Goal: Task Accomplishment & Management: Complete application form

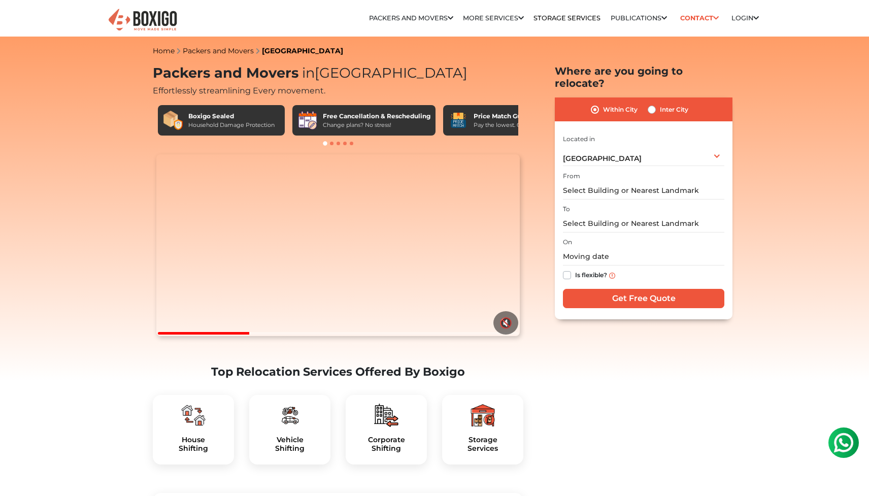
click at [290, 456] on div "Vehicle Shifting" at bounding box center [289, 430] width 81 height 70
click at [289, 453] on h5 "Vehicle Shifting" at bounding box center [289, 443] width 65 height 17
click at [660, 104] on label "Inter City" at bounding box center [674, 110] width 28 height 12
click at [654, 104] on input "Inter City" at bounding box center [652, 109] width 8 height 10
radio input "true"
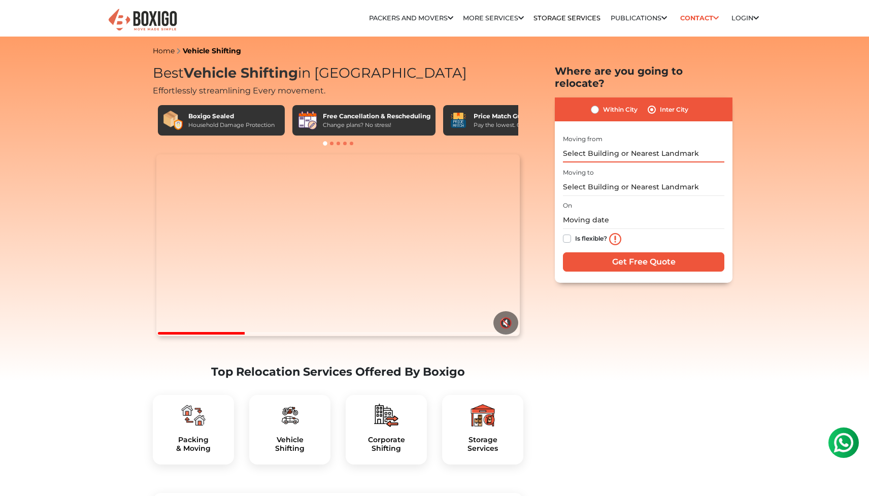
click at [625, 145] on input "text" at bounding box center [643, 154] width 161 height 18
type input "A"
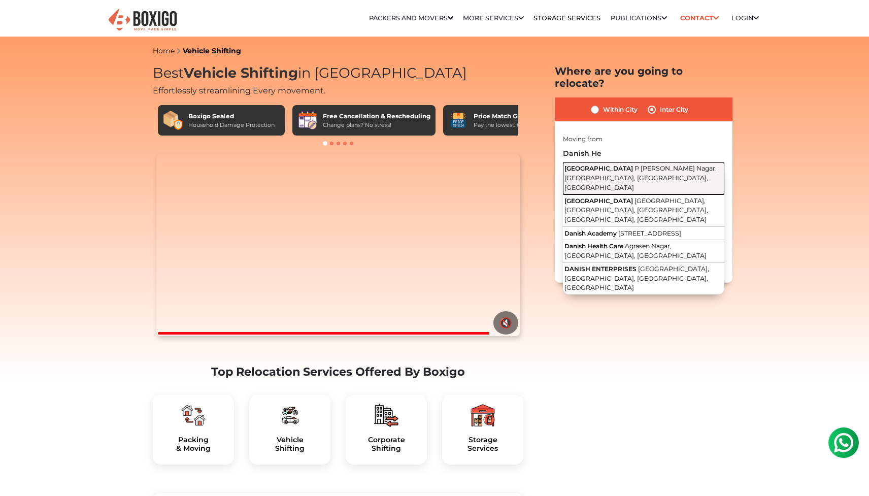
click at [621, 164] on span "P Janardhan Reddy Nagar, Gachibowli, Hyderabad, Telangana" at bounding box center [640, 177] width 152 height 26
type input "Danish Heights, P Janardhan Reddy Nagar, Gachibowli, Hyderabad, Telangana"
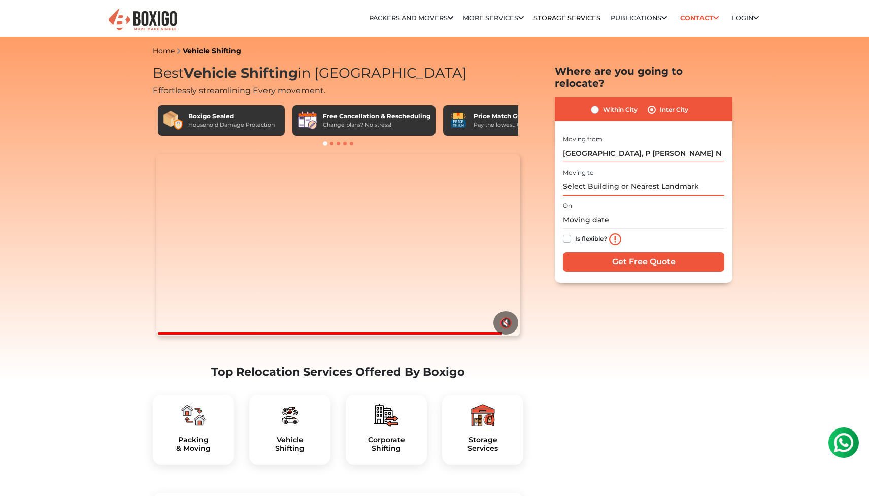
click at [599, 178] on input "text" at bounding box center [643, 187] width 161 height 18
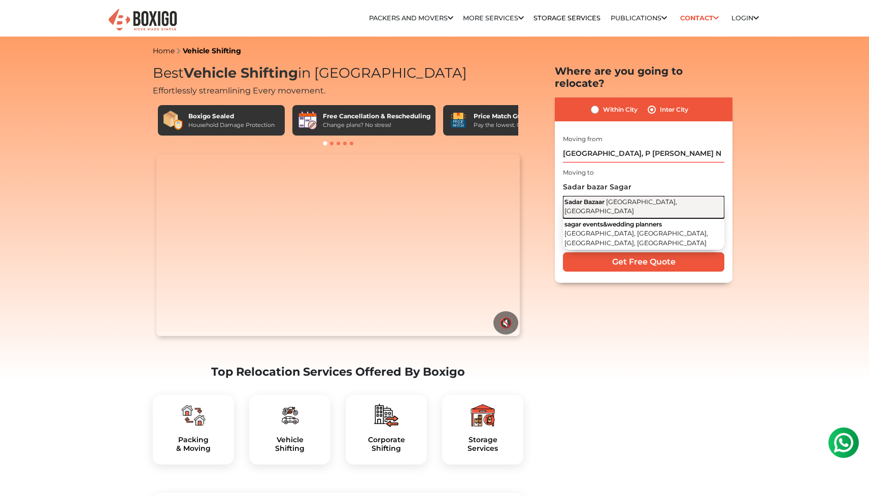
click at [631, 198] on span "Sagar, Madhya Pradesh" at bounding box center [620, 206] width 113 height 17
type input "Sadar Bazaar, Sagar, Madhya Pradesh"
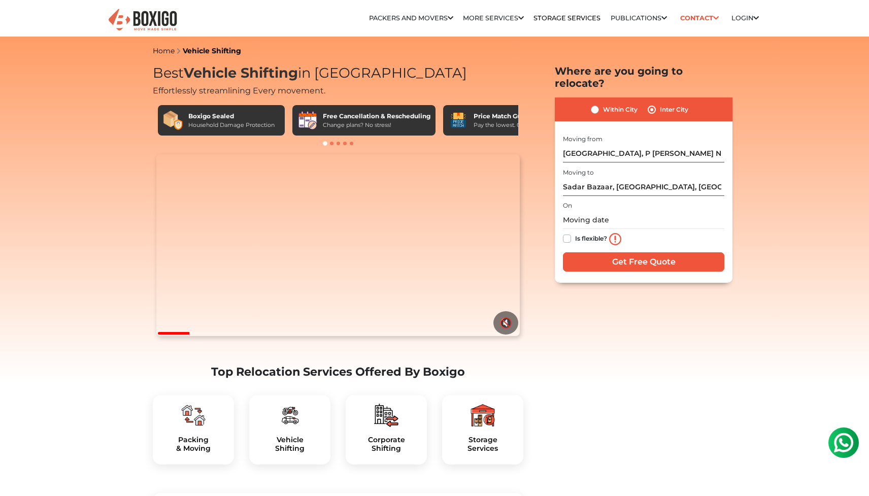
click at [587, 232] on label "Is flexible?" at bounding box center [591, 237] width 32 height 11
click at [571, 232] on input "Is flexible?" at bounding box center [567, 237] width 8 height 10
checkbox input "true"
click at [585, 211] on input "text" at bounding box center [643, 220] width 161 height 18
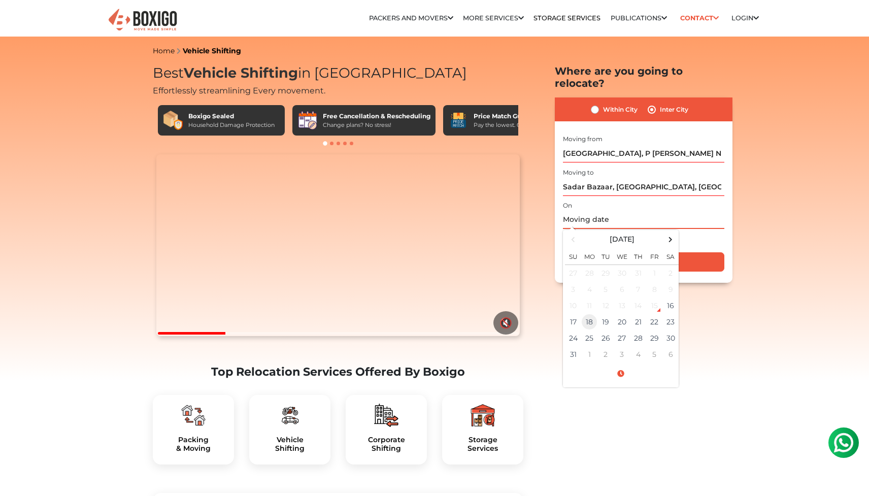
click at [589, 314] on td "18" at bounding box center [589, 322] width 16 height 16
type input "08/18/2025 12:00 AM"
click at [696, 253] on input "Get Free Quote" at bounding box center [643, 261] width 161 height 19
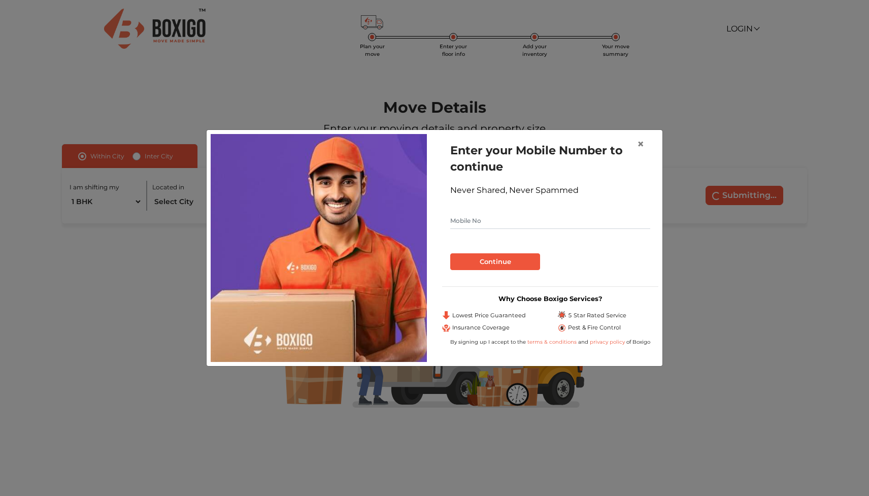
click at [571, 225] on input "text" at bounding box center [550, 221] width 200 height 16
type input "8866258780"
click at [502, 260] on button "Continue" at bounding box center [495, 261] width 90 height 17
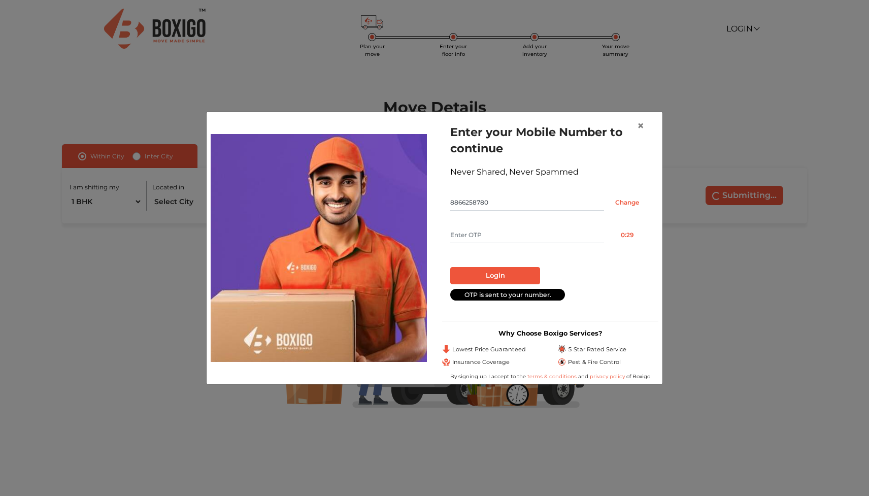
click at [486, 232] on input "text" at bounding box center [527, 235] width 154 height 16
type input "7367"
click at [479, 276] on button "Login" at bounding box center [495, 275] width 90 height 17
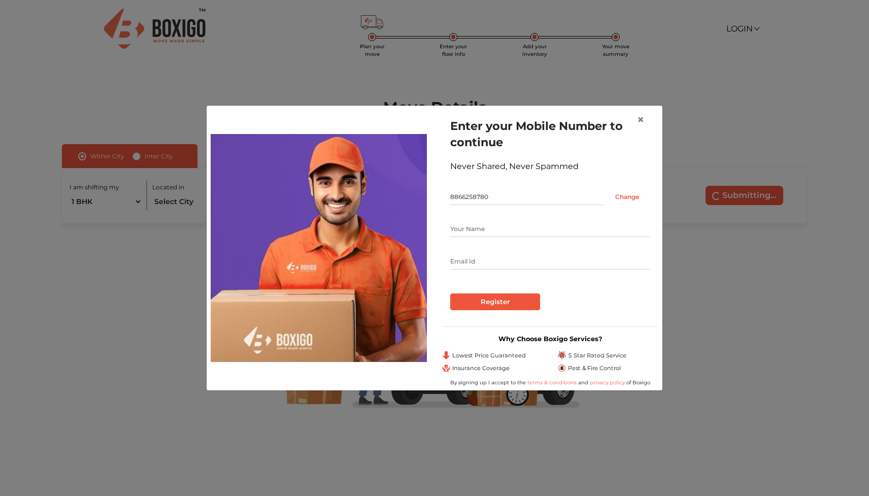
click at [468, 224] on input "text" at bounding box center [550, 229] width 200 height 16
type input "[PERSON_NAME]"
type input "[EMAIL_ADDRESS][DOMAIN_NAME]"
click at [479, 309] on input "Register" at bounding box center [495, 301] width 90 height 17
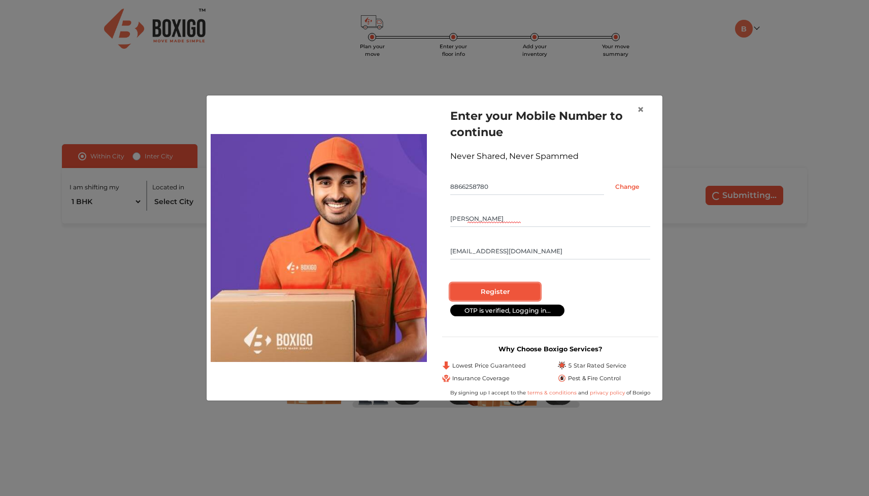
radio input "false"
radio input "true"
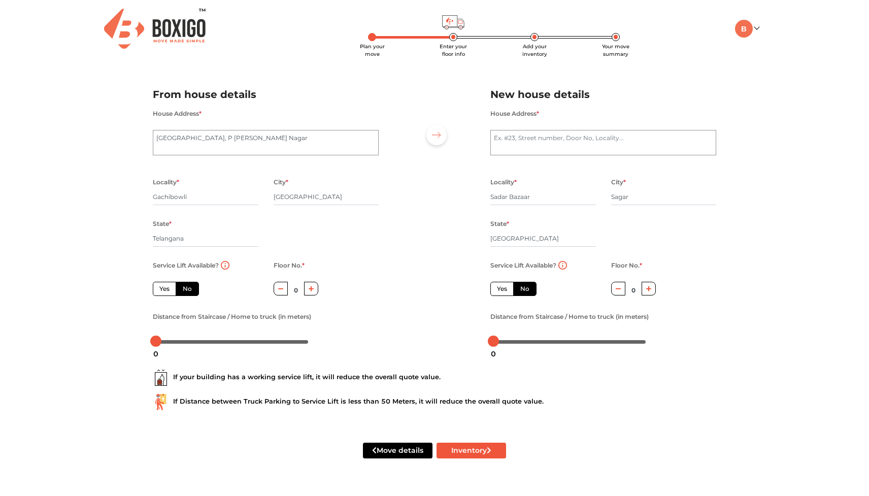
click at [168, 291] on label "Yes" at bounding box center [164, 289] width 23 height 14
click at [166, 291] on input "Yes" at bounding box center [162, 287] width 7 height 7
radio input "true"
click at [530, 147] on textarea "House Address *" at bounding box center [603, 142] width 226 height 25
type textarea "[GEOGRAPHIC_DATA], [GEOGRAPHIC_DATA], [GEOGRAPHIC_DATA]"
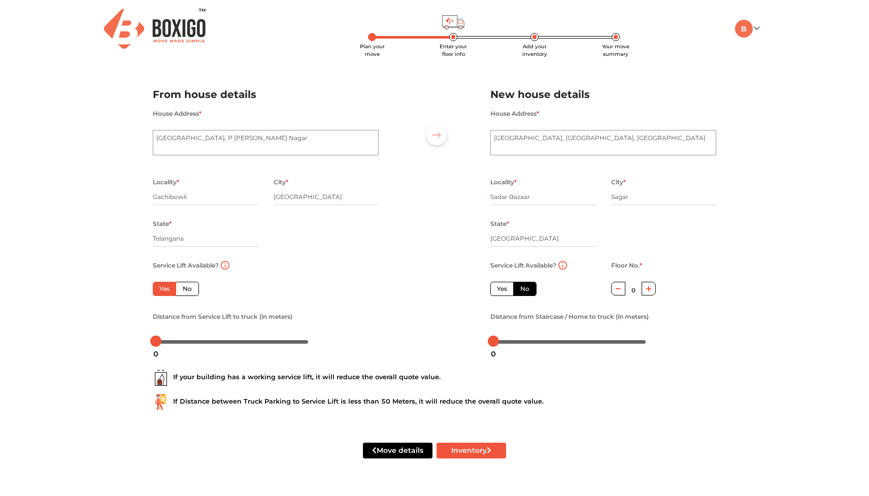
click at [506, 290] on label "Yes" at bounding box center [501, 289] width 23 height 14
click at [503, 290] on input "Yes" at bounding box center [500, 287] width 7 height 7
radio input "false"
click at [466, 452] on button "Inventory" at bounding box center [471, 451] width 70 height 16
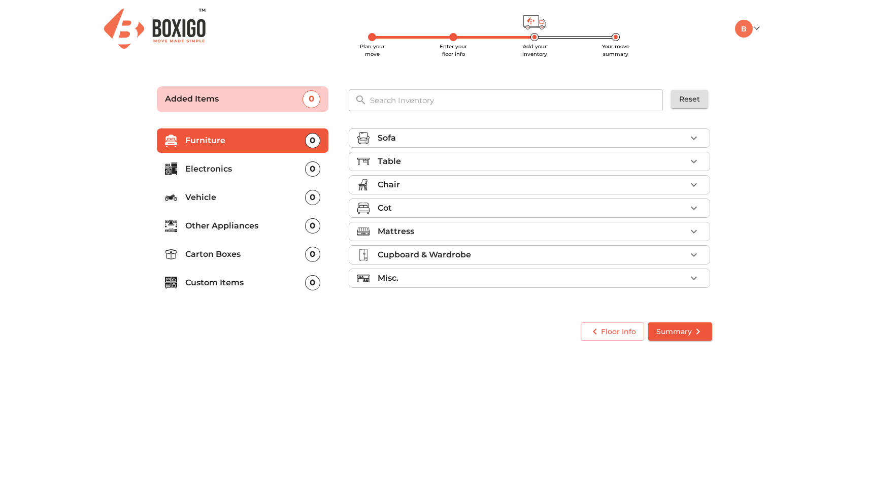
click at [263, 198] on p "Vehicle" at bounding box center [245, 197] width 120 height 12
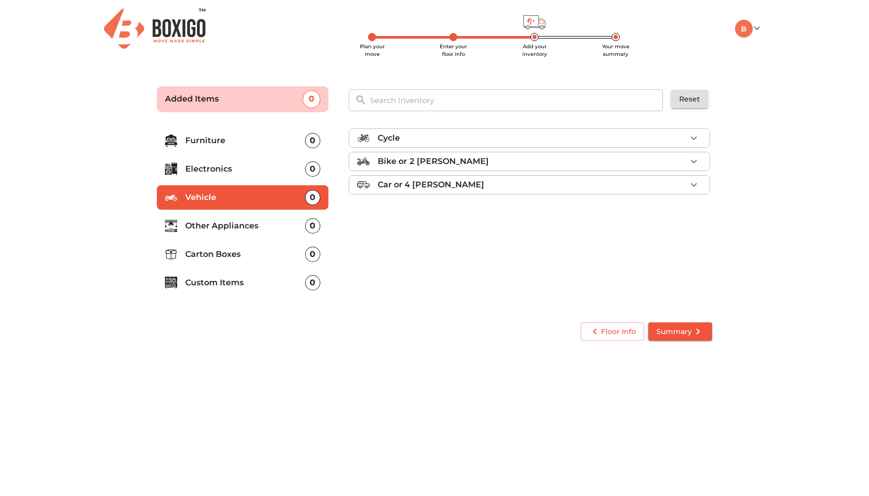
click at [407, 158] on p "Bike or 2 [PERSON_NAME]" at bounding box center [433, 161] width 111 height 12
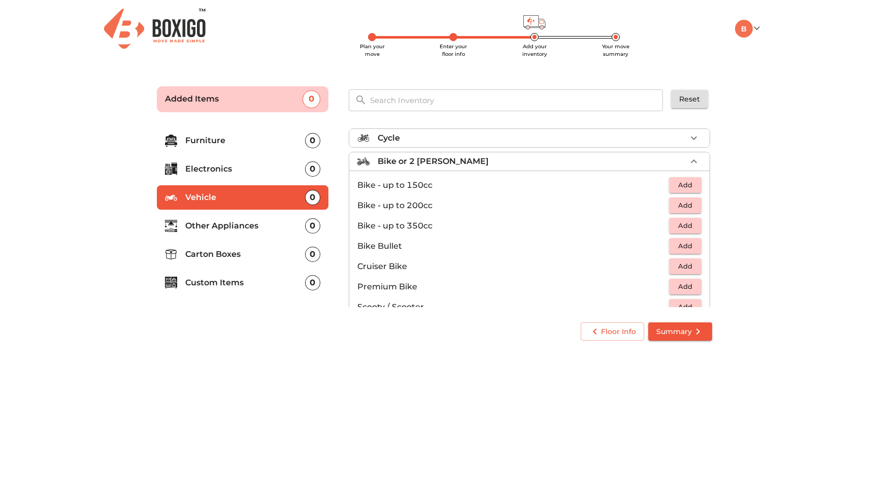
click at [687, 184] on span "Add" at bounding box center [685, 185] width 22 height 12
click at [692, 334] on icon "submit" at bounding box center [698, 331] width 12 height 12
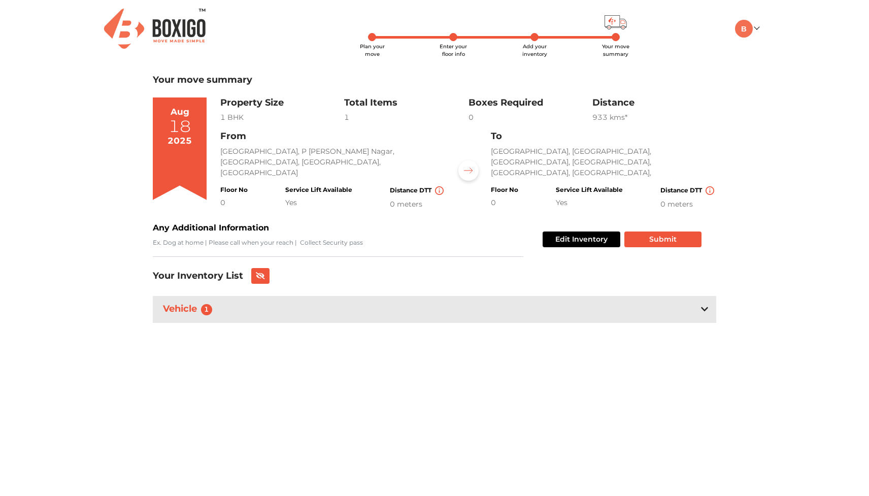
click at [699, 312] on div "Vehicle 1" at bounding box center [434, 309] width 563 height 27
click at [668, 239] on button "Submit" at bounding box center [662, 239] width 77 height 16
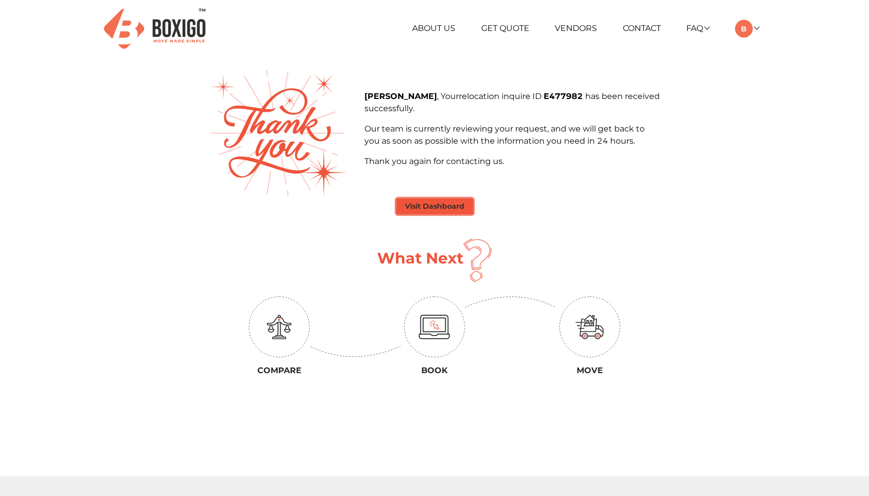
click at [441, 209] on button "Visit Dashboard" at bounding box center [434, 206] width 77 height 16
